Goal: Navigation & Orientation: Find specific page/section

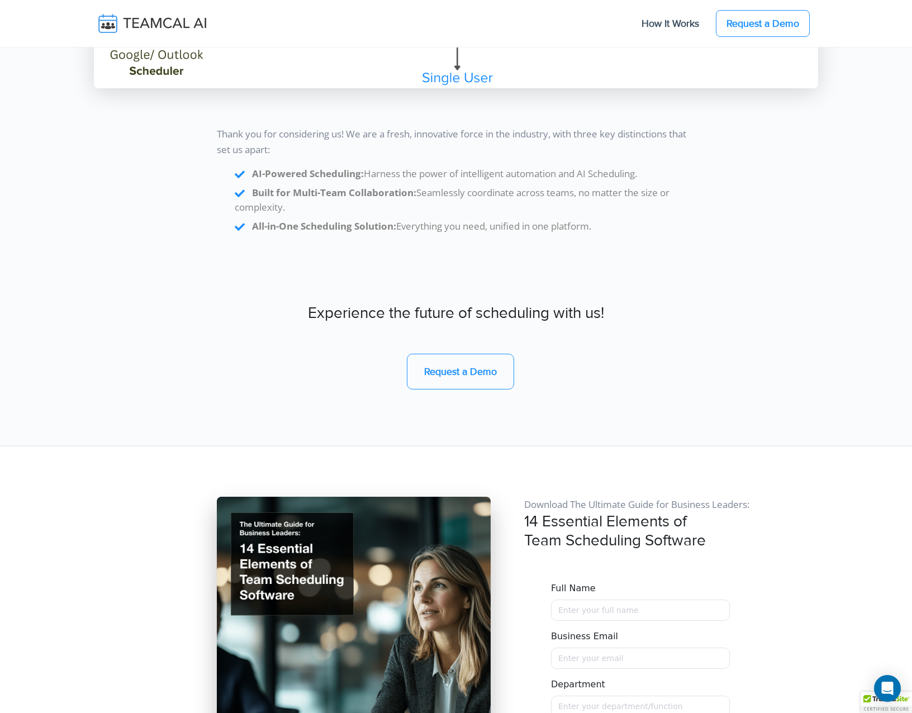
scroll to position [9485, 0]
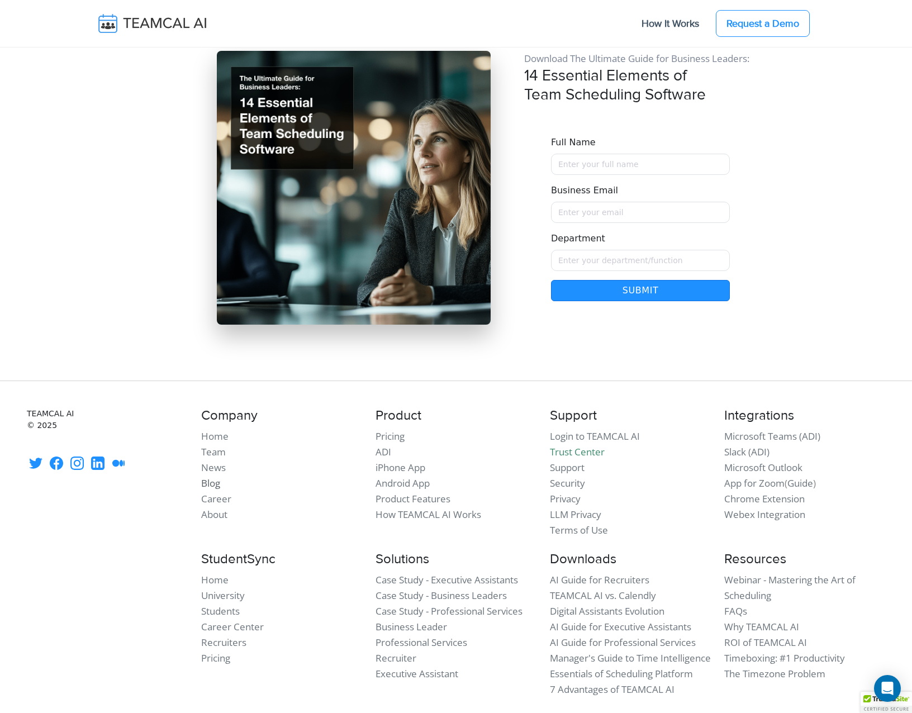
click at [206, 476] on link "Blog" at bounding box center [210, 482] width 19 height 13
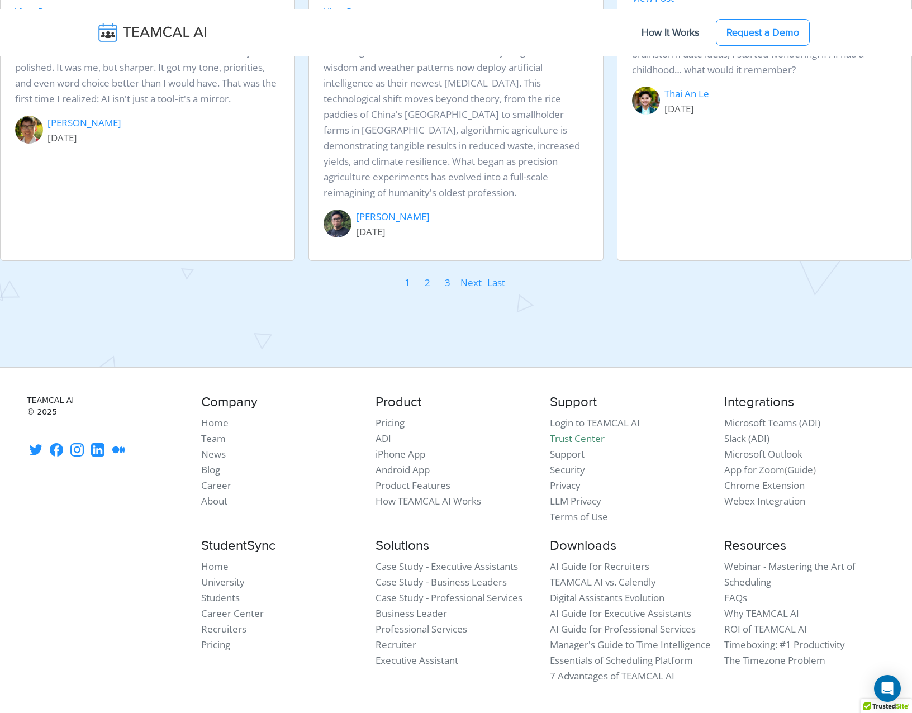
scroll to position [1670, 0]
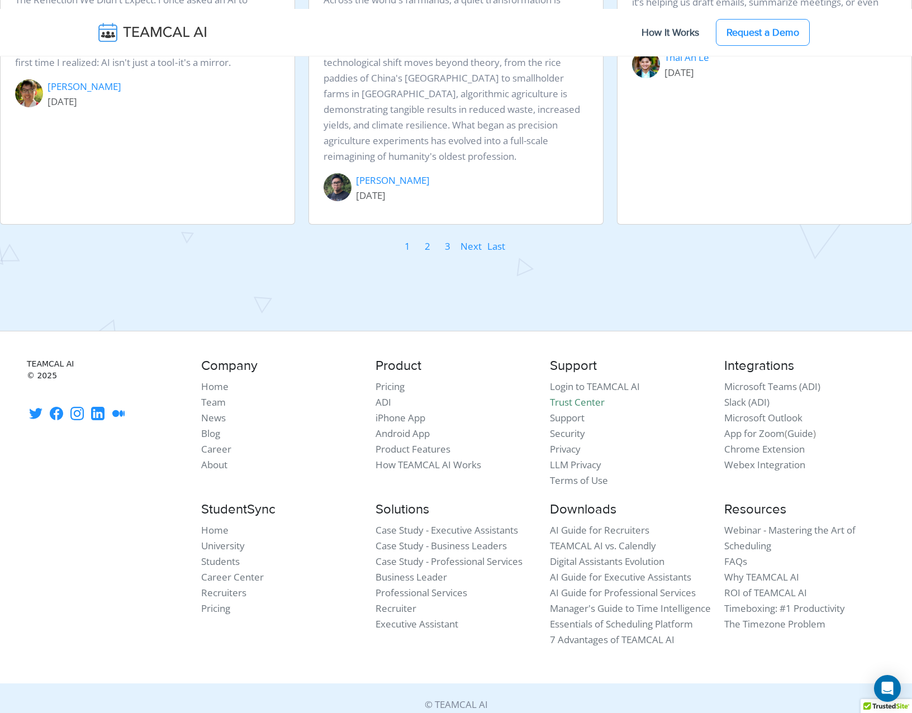
click at [502, 240] on span "Last" at bounding box center [496, 246] width 18 height 13
